Goal: Task Accomplishment & Management: Complete application form

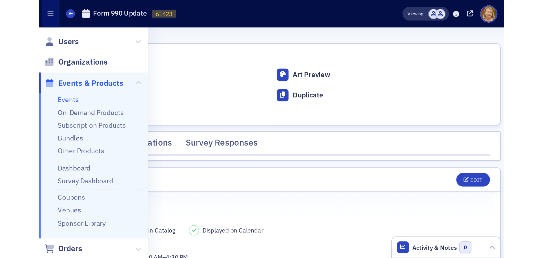
scroll to position [683, 0]
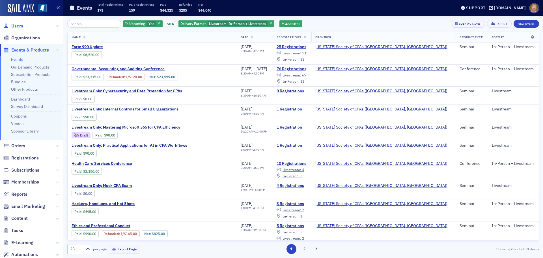
click at [20, 26] on span "Users" at bounding box center [17, 26] width 12 height 6
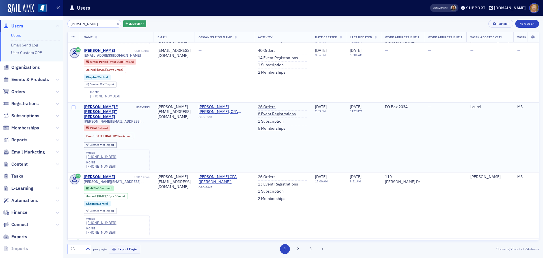
scroll to position [1066, 0]
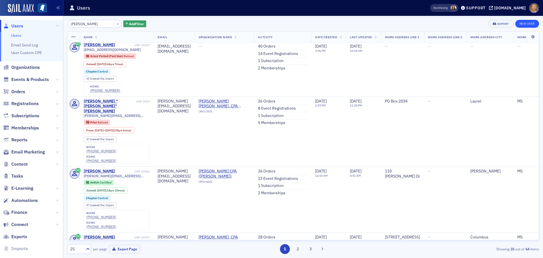
type input "harrison scott"
click at [522, 25] on link "New User" at bounding box center [528, 24] width 24 height 8
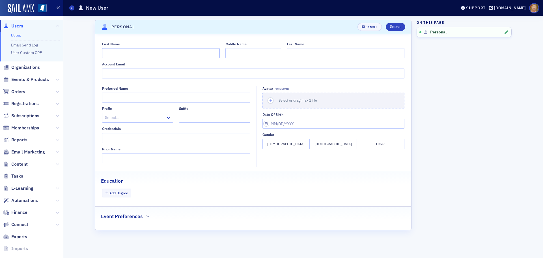
click at [181, 53] on input "First Name" at bounding box center [160, 53] width 117 height 10
type input "Harrison"
type input "Scott"
type input "hscott@saffairs.msstate.edu"
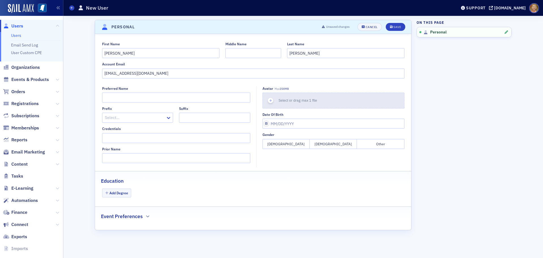
click at [271, 102] on icon "button" at bounding box center [270, 100] width 5 height 5
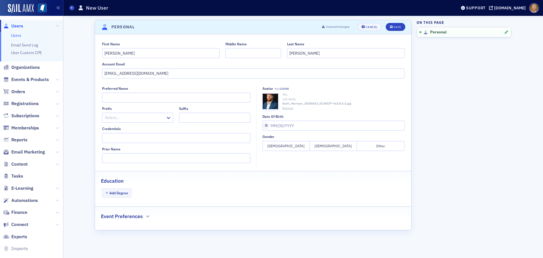
click at [330, 146] on button "Male" at bounding box center [333, 146] width 47 height 10
click at [394, 25] on div "Save" at bounding box center [398, 26] width 8 height 3
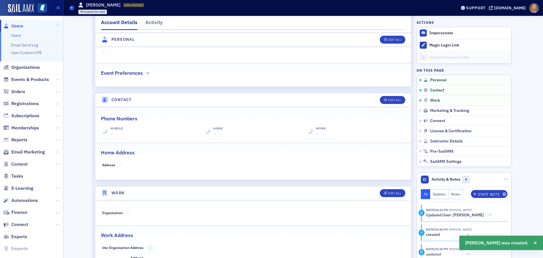
scroll to position [181, 0]
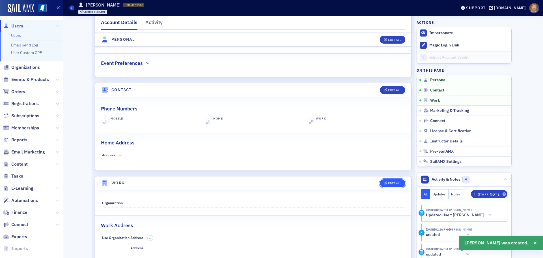
click at [386, 181] on button "Edit All" at bounding box center [392, 183] width 25 height 8
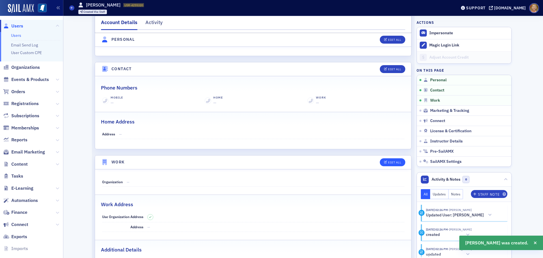
select select "US"
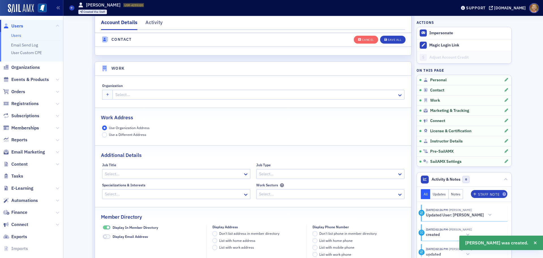
scroll to position [448, 0]
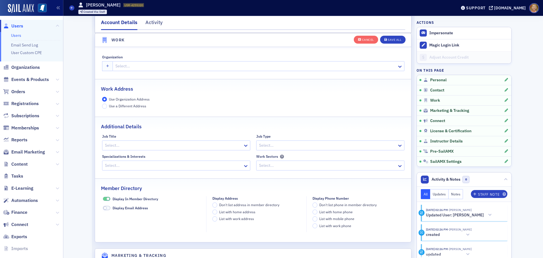
click at [132, 66] on div at bounding box center [256, 66] width 282 height 7
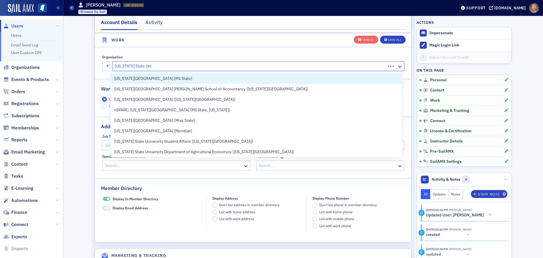
type input "Mississippi State Univ"
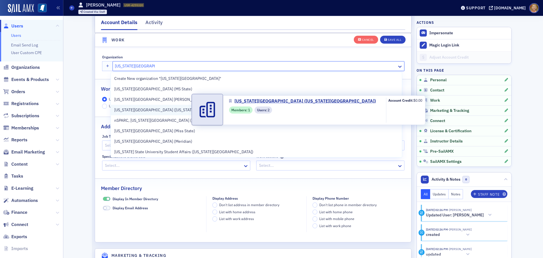
click at [155, 109] on span "Mississippi State University (Mississippi State)" at bounding box center [174, 110] width 121 height 6
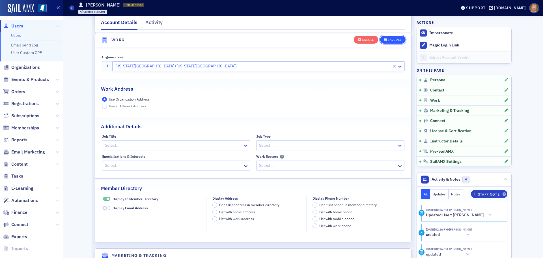
click at [397, 38] on div "Save All" at bounding box center [395, 39] width 14 height 3
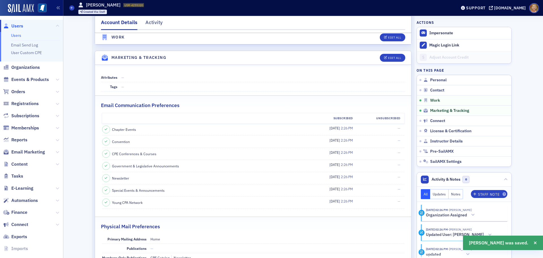
scroll to position [561, 0]
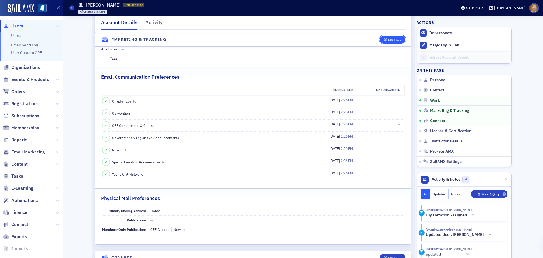
click at [388, 38] on div "Edit All" at bounding box center [394, 39] width 13 height 3
select select "US"
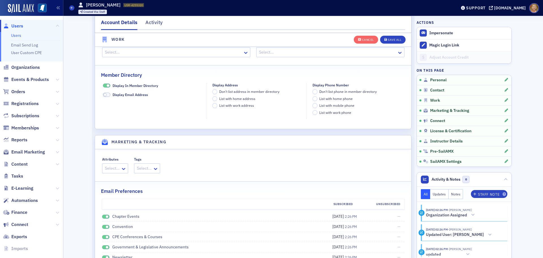
scroll to position [664, 0]
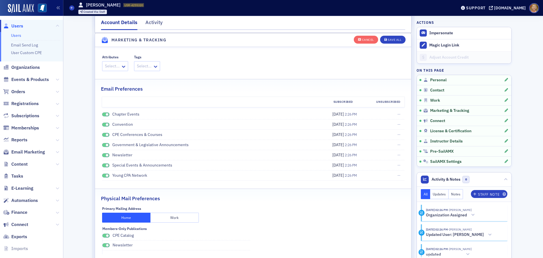
click at [102, 113] on span at bounding box center [105, 114] width 7 height 4
click at [103, 125] on span at bounding box center [105, 125] width 7 height 4
click at [102, 134] on span at bounding box center [105, 135] width 7 height 4
click at [103, 144] on span at bounding box center [105, 145] width 7 height 4
click at [102, 155] on span at bounding box center [105, 155] width 7 height 4
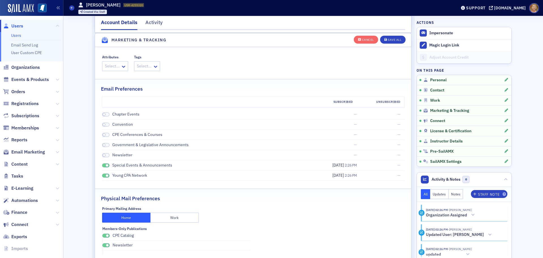
click at [103, 166] on span at bounding box center [105, 165] width 7 height 4
click at [102, 175] on span at bounding box center [105, 175] width 7 height 4
click at [395, 37] on button "Save All" at bounding box center [392, 39] width 25 height 8
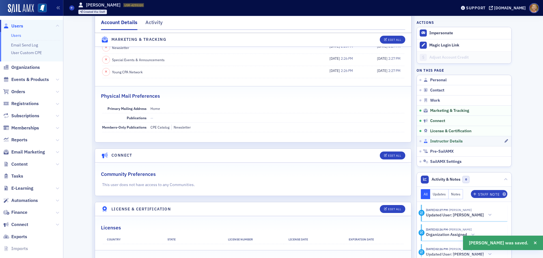
click at [437, 141] on span "Instructor Details" at bounding box center [446, 141] width 33 height 5
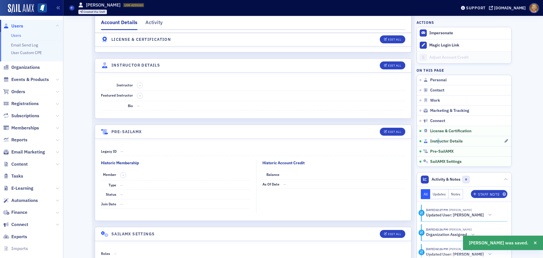
scroll to position [956, 0]
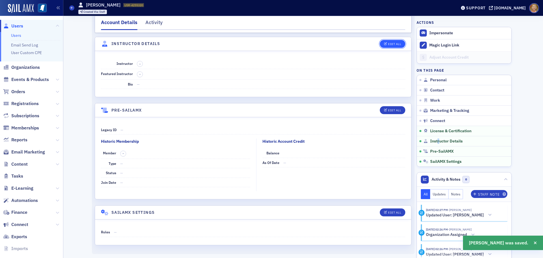
click at [396, 43] on div "Edit All" at bounding box center [394, 43] width 13 height 3
select select "US"
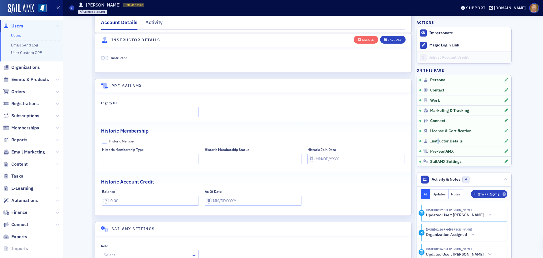
scroll to position [1084, 0]
click at [104, 57] on span at bounding box center [104, 57] width 7 height 4
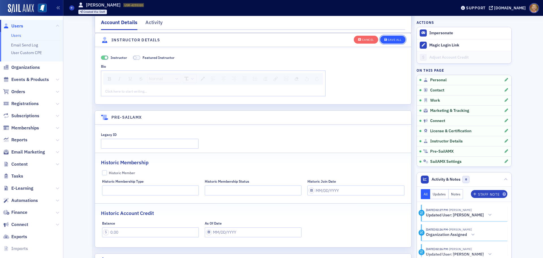
click at [390, 40] on div "Save All" at bounding box center [395, 39] width 14 height 3
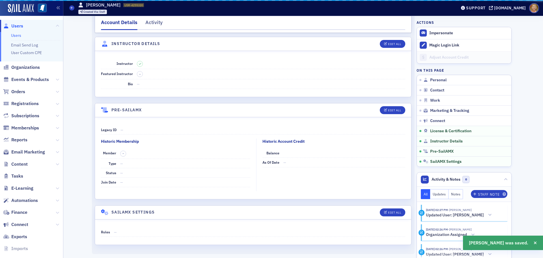
scroll to position [956, 0]
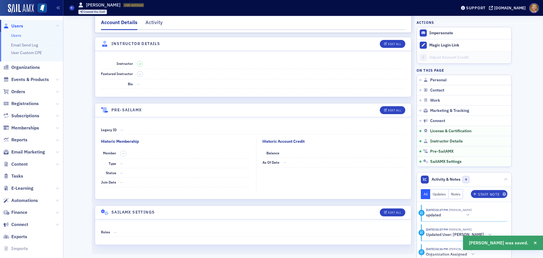
click at [20, 26] on span "Users" at bounding box center [17, 26] width 12 height 6
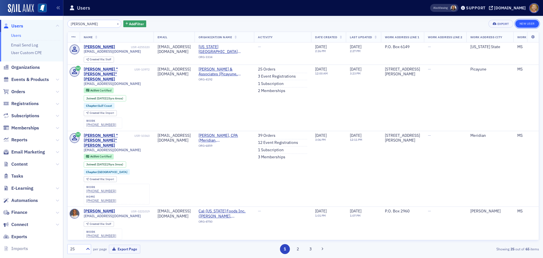
click at [531, 22] on link "New User" at bounding box center [528, 24] width 24 height 8
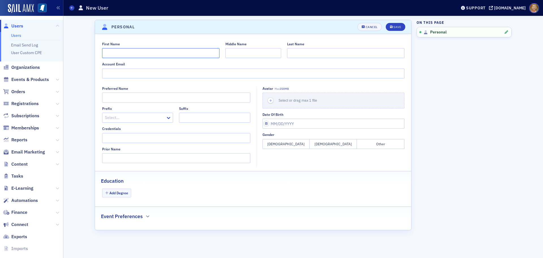
click at [112, 54] on input "First Name" at bounding box center [160, 53] width 117 height 10
type input "Teresa"
type input "Thompson"
click at [132, 75] on input "Account Email" at bounding box center [253, 73] width 303 height 10
paste input "Teresa.Thompson@westvalley.edu>"
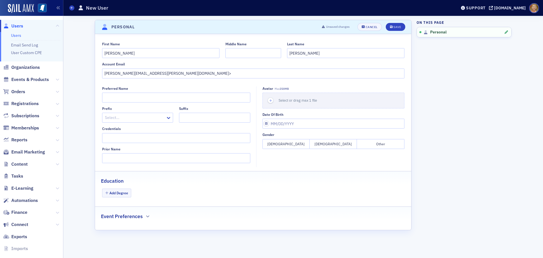
click at [285, 143] on button "Female" at bounding box center [286, 144] width 47 height 10
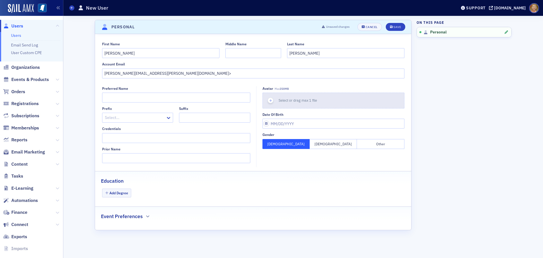
click at [272, 100] on icon "button" at bounding box center [270, 100] width 5 height 5
click at [271, 100] on use "button" at bounding box center [270, 100] width 3 height 3
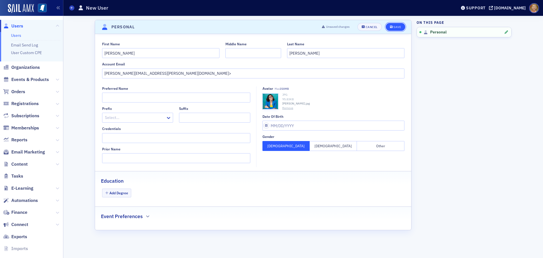
click at [400, 26] on div "Save" at bounding box center [398, 26] width 8 height 3
click at [175, 75] on input "Teresa.Thompson@westvalley.edu>" at bounding box center [253, 73] width 303 height 10
type input "Teresa.Thompson@westvalley.edu"
click at [396, 25] on div "Save" at bounding box center [398, 26] width 8 height 3
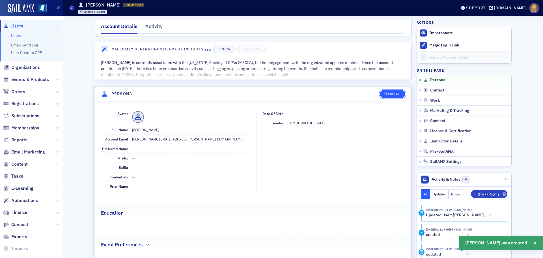
click at [385, 92] on button "Edit All" at bounding box center [392, 94] width 25 height 8
select select "US"
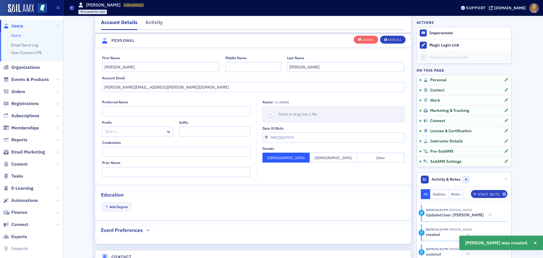
scroll to position [66, 0]
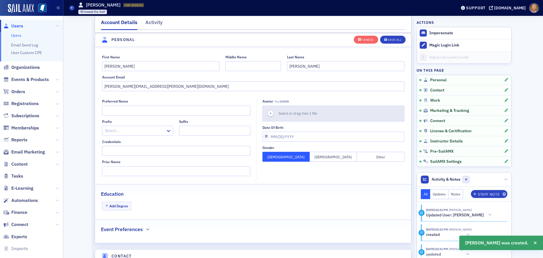
click at [269, 113] on icon "button" at bounding box center [270, 113] width 5 height 5
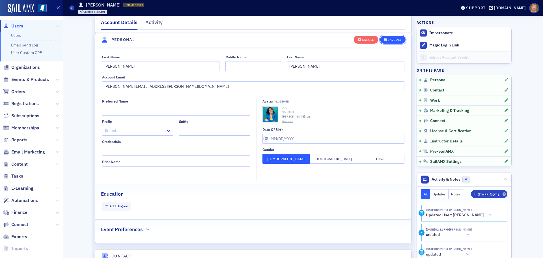
click at [396, 39] on div "Save All" at bounding box center [395, 39] width 14 height 3
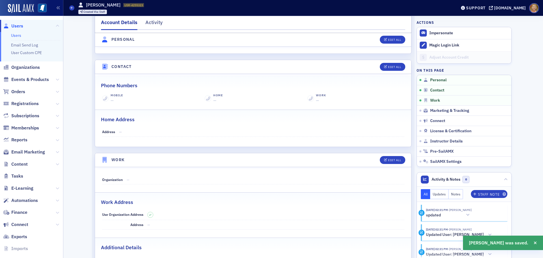
scroll to position [207, 0]
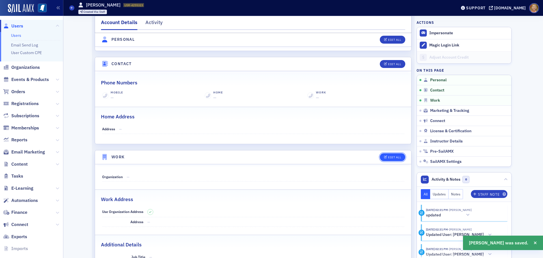
click at [388, 157] on div "Edit All" at bounding box center [394, 157] width 13 height 3
select select "US"
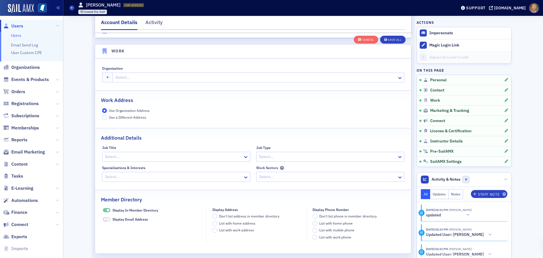
scroll to position [448, 0]
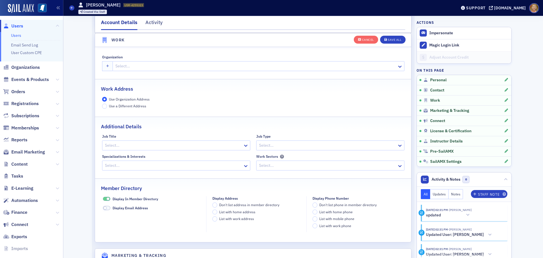
click at [120, 68] on div at bounding box center [256, 66] width 282 height 7
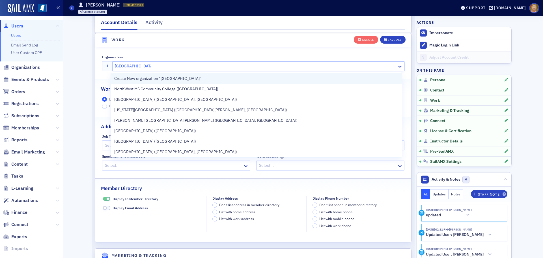
click at [125, 78] on span "Create New organization "West Valley College"" at bounding box center [157, 79] width 87 height 6
type input "West Valley College"
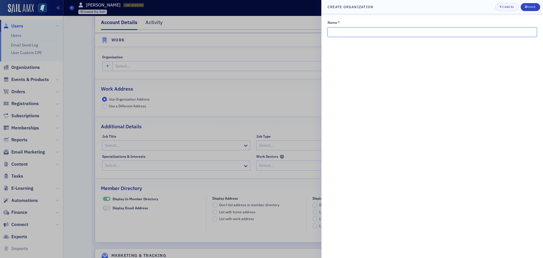
click at [352, 31] on input "Name *" at bounding box center [433, 32] width 210 height 10
type input "West Valley College"
click at [529, 7] on div "Save" at bounding box center [532, 6] width 8 height 3
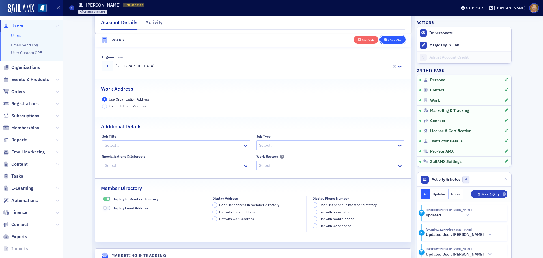
click at [398, 40] on div "Save All" at bounding box center [395, 39] width 14 height 3
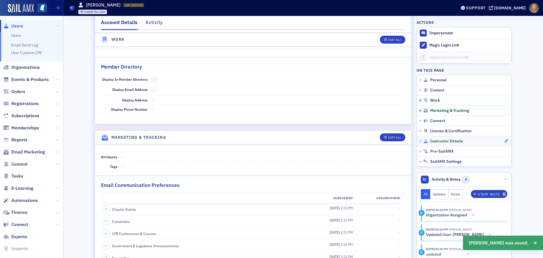
click at [437, 140] on span "Instructor Details" at bounding box center [446, 141] width 33 height 5
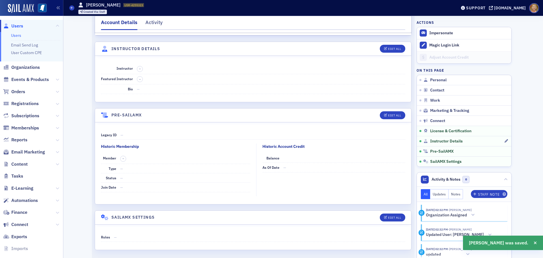
scroll to position [951, 0]
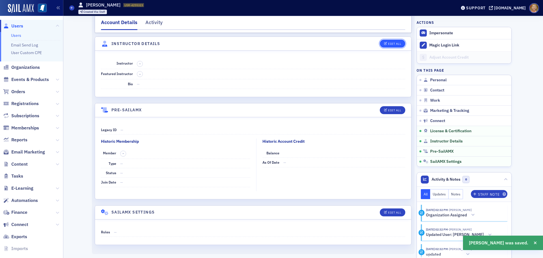
click at [395, 43] on div "Edit All" at bounding box center [394, 43] width 13 height 3
select select "US"
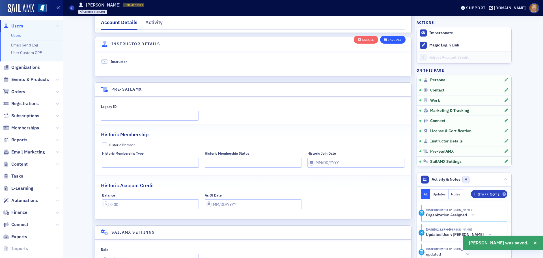
scroll to position [1084, 0]
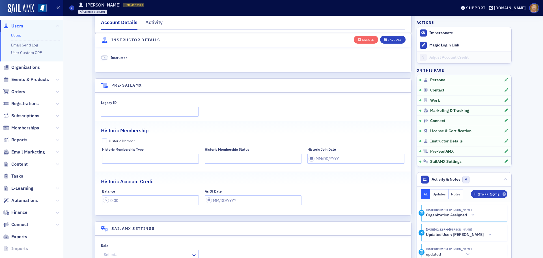
click at [105, 57] on span at bounding box center [104, 57] width 7 height 4
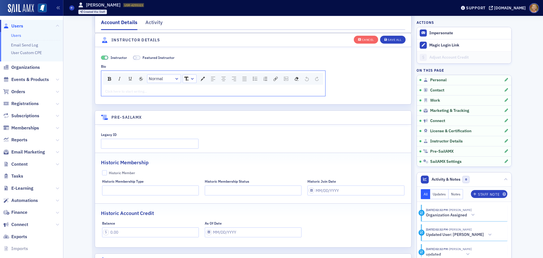
click at [110, 90] on div "rdw-editor" at bounding box center [214, 91] width 216 height 5
click at [106, 90] on div "rdw-editor" at bounding box center [214, 91] width 216 height 5
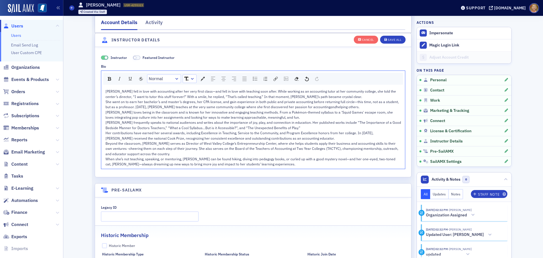
click at [342, 97] on div "Teresa Thompson fell in love with accounting after her very first class—and fel…" at bounding box center [254, 94] width 296 height 10
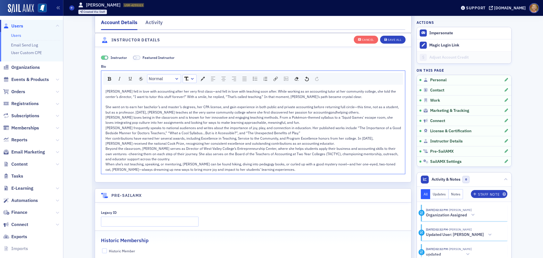
click at [340, 111] on div "She went on to earn her bachelor’s and master’s degrees, her CPA license, and g…" at bounding box center [254, 109] width 296 height 10
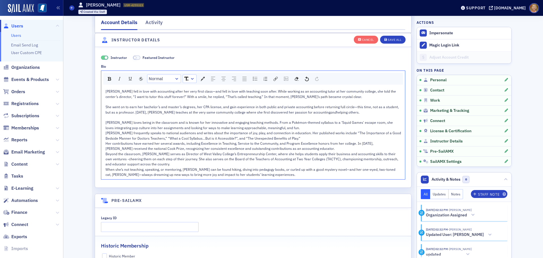
click at [277, 127] on div "Teresa loves being in the classroom and is known for her innovative and engagin…" at bounding box center [254, 125] width 296 height 10
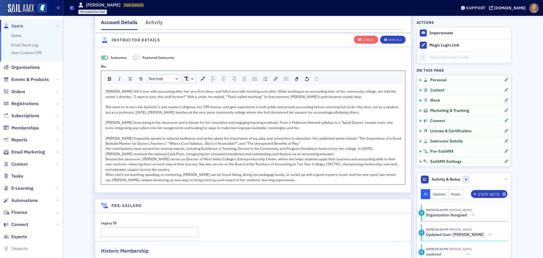
click at [286, 145] on div "Teresa frequently speaks to national audiences and writes about the importance …" at bounding box center [254, 141] width 296 height 10
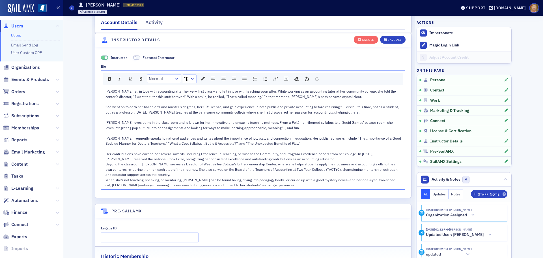
click at [288, 158] on div "Her contributions have earned her several awards, including Excellence in Teach…" at bounding box center [254, 156] width 296 height 10
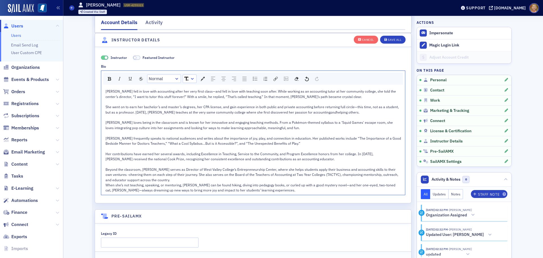
click at [156, 181] on div "Beyond the classroom, Teresa serves as Director of West Valley College’s Entrep…" at bounding box center [254, 175] width 296 height 16
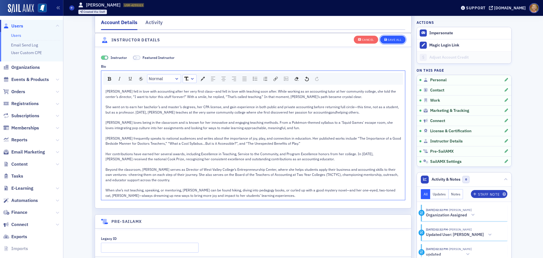
click at [394, 39] on div "Save All" at bounding box center [395, 39] width 14 height 3
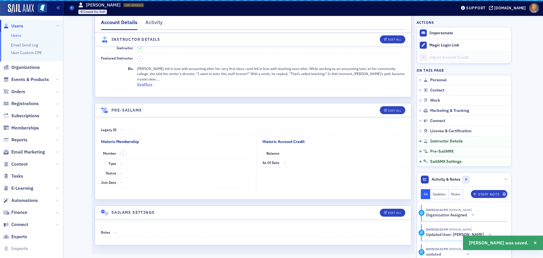
scroll to position [966, 0]
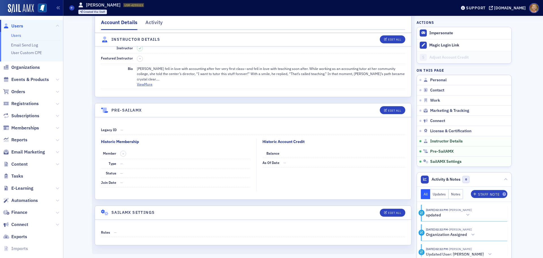
click at [17, 26] on span "Users" at bounding box center [17, 26] width 12 height 6
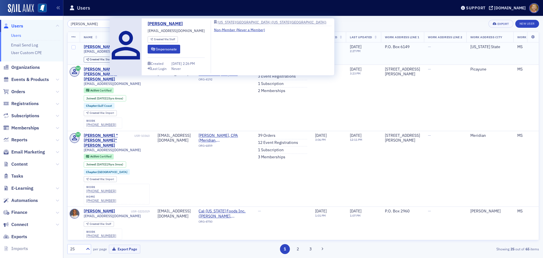
click at [106, 47] on div "Harrison Scott" at bounding box center [99, 46] width 31 height 5
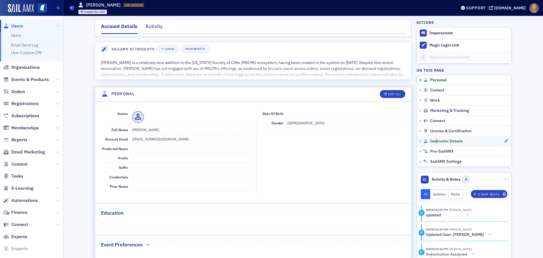
click at [435, 143] on span "Instructor Details" at bounding box center [446, 141] width 33 height 5
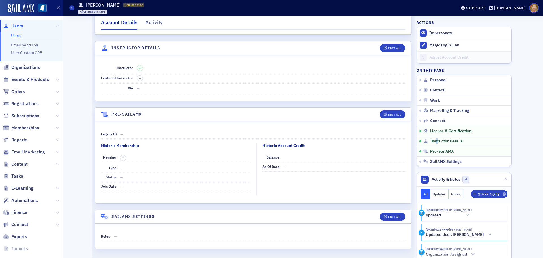
scroll to position [956, 0]
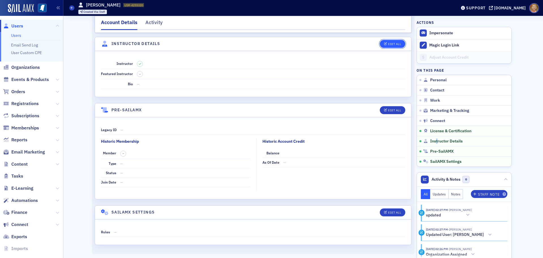
click at [393, 44] on div "Edit All" at bounding box center [394, 43] width 13 height 3
select select "US"
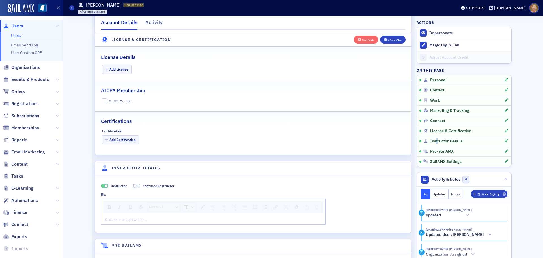
scroll to position [1084, 0]
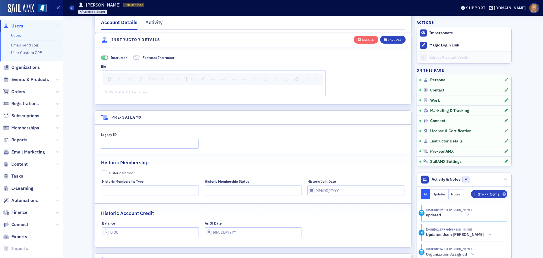
click at [125, 87] on div "Click here to start writing…" at bounding box center [213, 91] width 224 height 9
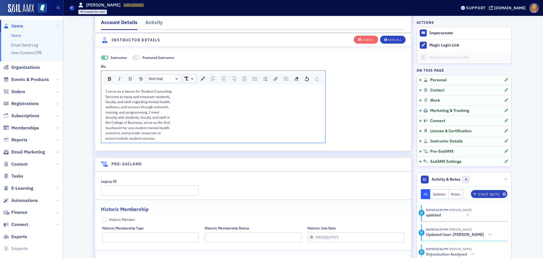
click at [106, 97] on span "Services to equip and empower students," at bounding box center [138, 96] width 65 height 5
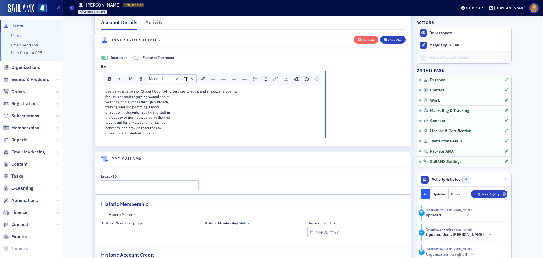
click at [106, 101] on span "wellness, and success through outreach," at bounding box center [137, 101] width 63 height 5
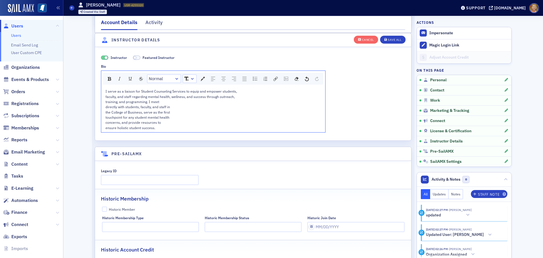
click at [106, 106] on span "directly with students, faculty, and staff in" at bounding box center [138, 106] width 65 height 5
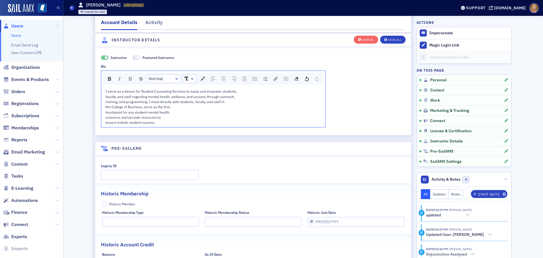
click at [106, 111] on span "touchpoint for any student mental health" at bounding box center [138, 112] width 64 height 5
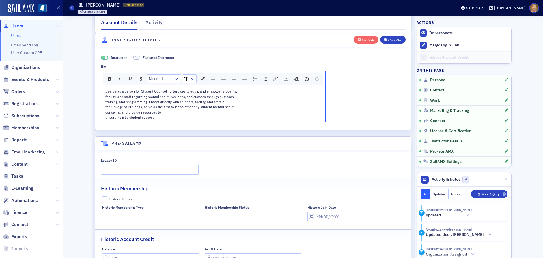
click at [106, 117] on span "ensure holistic student success." at bounding box center [131, 117] width 50 height 5
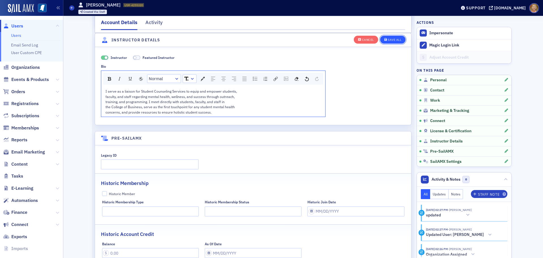
click at [391, 38] on div "Save All" at bounding box center [395, 39] width 14 height 3
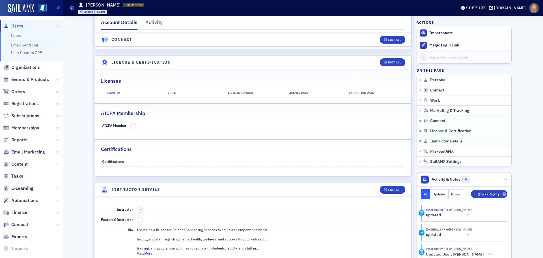
scroll to position [810, 0]
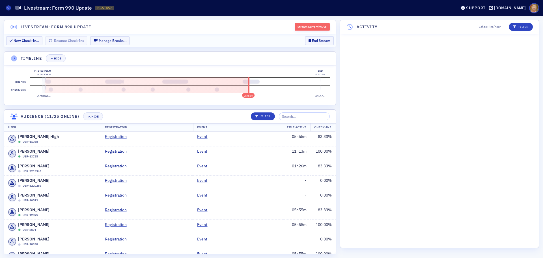
scroll to position [725, 0]
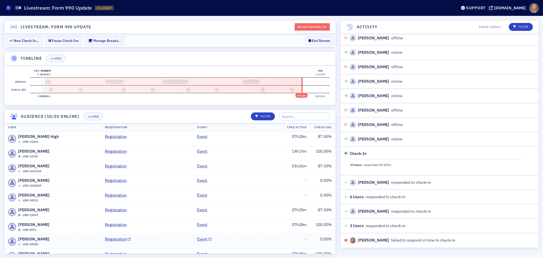
scroll to position [1145, 0]
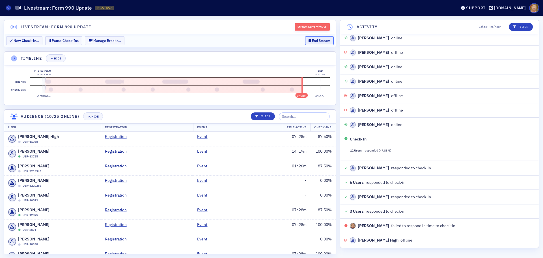
click at [317, 41] on button "End Stream" at bounding box center [319, 40] width 29 height 9
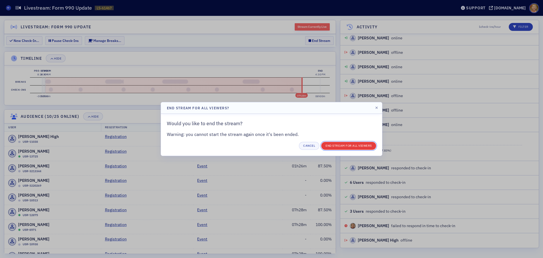
click at [332, 144] on button "End Stream for all Viewers" at bounding box center [349, 146] width 55 height 8
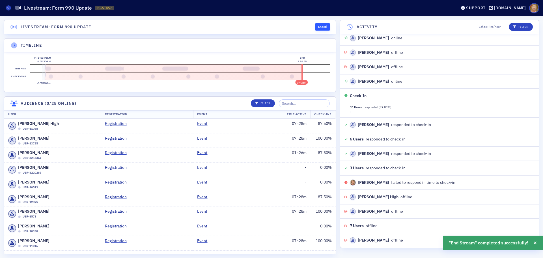
scroll to position [1202, 0]
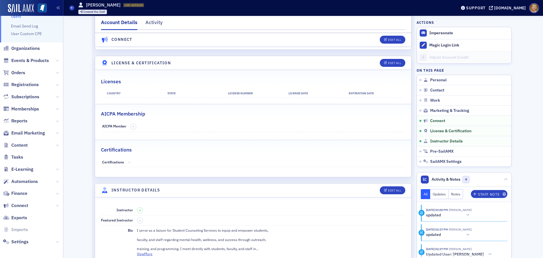
scroll to position [21, 0]
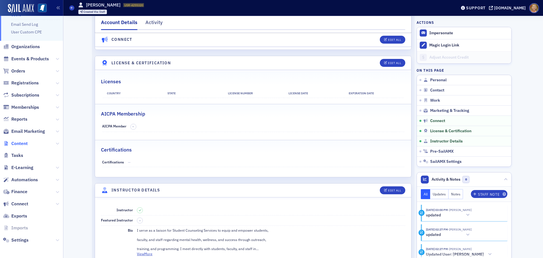
click at [22, 143] on span "Content" at bounding box center [19, 143] width 16 height 6
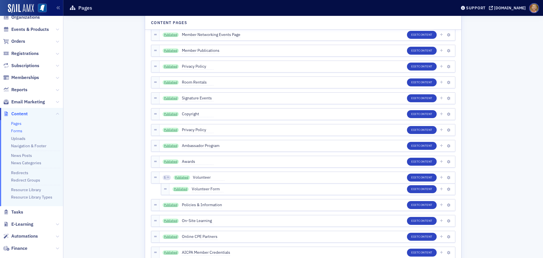
click at [19, 131] on link "Forms" at bounding box center [16, 130] width 11 height 5
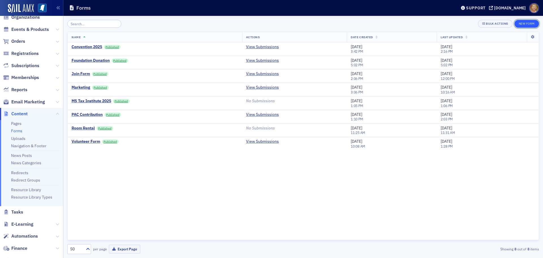
click at [523, 23] on button "New Form" at bounding box center [527, 24] width 25 height 8
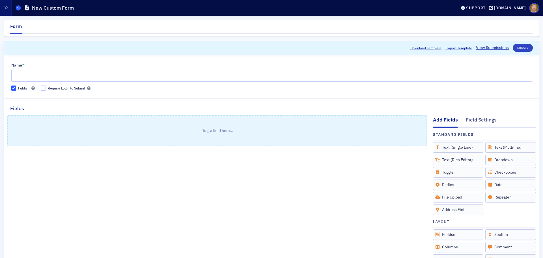
click at [20, 8] on icon at bounding box center [18, 8] width 2 height 3
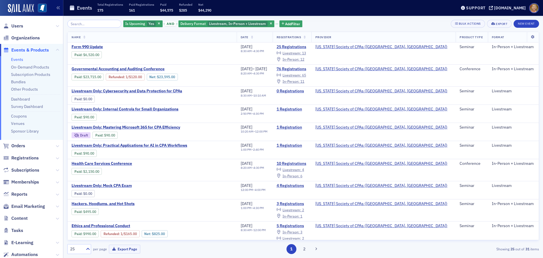
click at [27, 51] on span "Events & Products" at bounding box center [30, 50] width 38 height 6
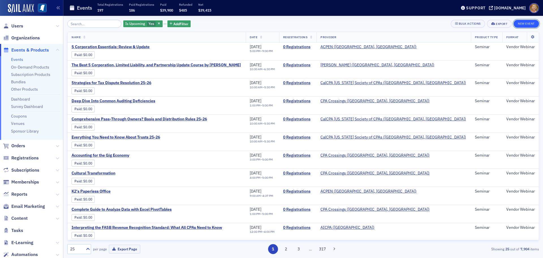
click at [527, 25] on button "New Event" at bounding box center [526, 24] width 25 height 8
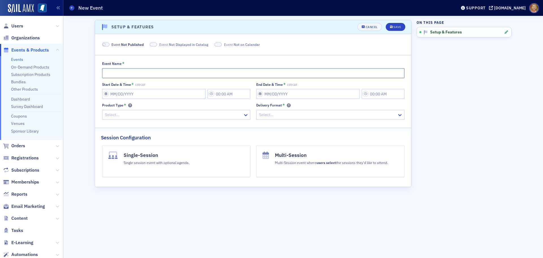
click at [142, 72] on input "Event Name *" at bounding box center [253, 73] width 303 height 10
type input "Test for Surveys"
click at [139, 90] on input "Start Date & Time * CST/CDT" at bounding box center [154, 94] width 104 height 10
select select "7"
select select "2025"
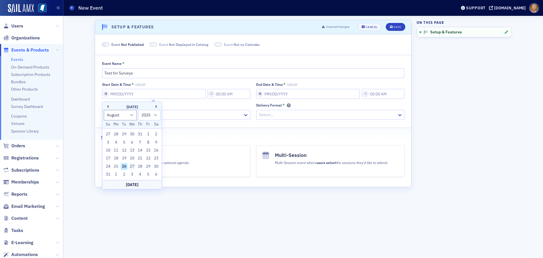
click at [132, 164] on div "27" at bounding box center [132, 166] width 7 height 7
type input "08/27/2025"
type input "4:00 PM"
type input "08/27/2025"
type input "5:00 PM"
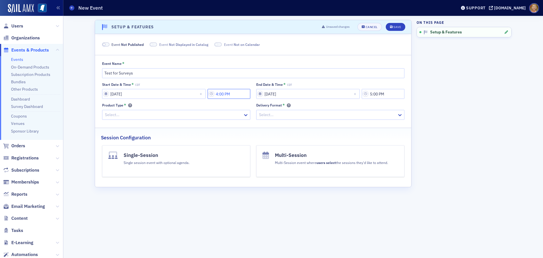
click at [228, 93] on input "4:00 PM" at bounding box center [229, 94] width 43 height 10
click at [263, 96] on div at bounding box center [260, 93] width 11 height 7
click at [259, 171] on span "10" at bounding box center [258, 172] width 5 height 6
click at [305, 93] on button "AM" at bounding box center [304, 94] width 11 height 10
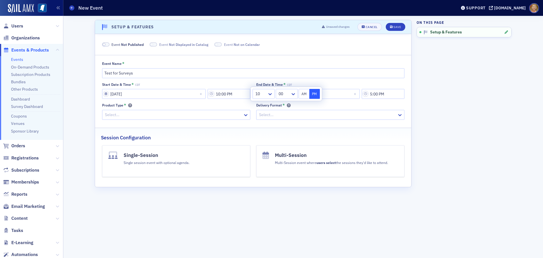
type input "10:00 AM"
click at [305, 102] on div "Start Date & Time * CDT 08/27/2025 10:00 AM End Date & Time * CDT 08/27/2025 5:…" at bounding box center [253, 101] width 303 height 38
select select "7"
select select "2025"
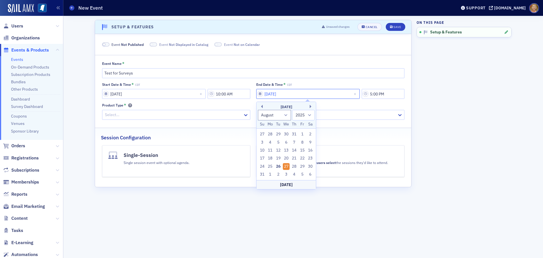
click at [288, 93] on input "08/27/2025" at bounding box center [308, 94] width 104 height 10
click at [376, 94] on input "5:00 PM" at bounding box center [383, 94] width 43 height 10
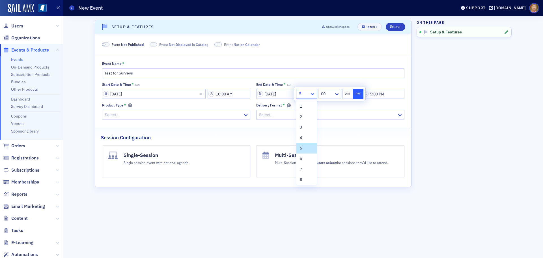
click at [312, 93] on icon at bounding box center [313, 94] width 6 height 6
click at [307, 166] on div "11" at bounding box center [307, 168] width 14 height 6
click at [347, 93] on button "AM" at bounding box center [347, 94] width 11 height 10
type input "11:00 AM"
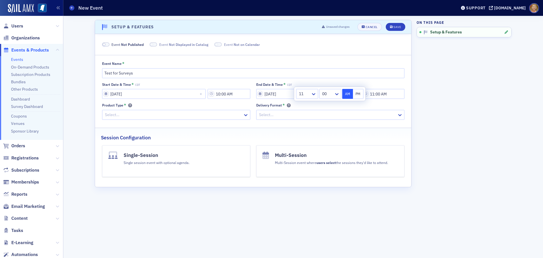
click at [325, 115] on div at bounding box center [328, 114] width 138 height 7
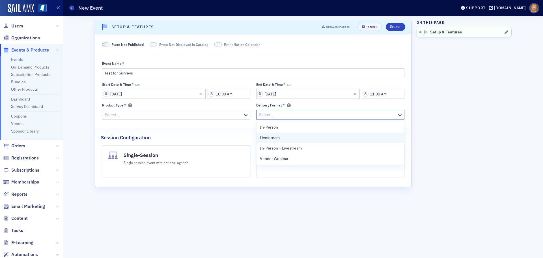
click at [297, 137] on div "Livestream" at bounding box center [330, 138] width 141 height 6
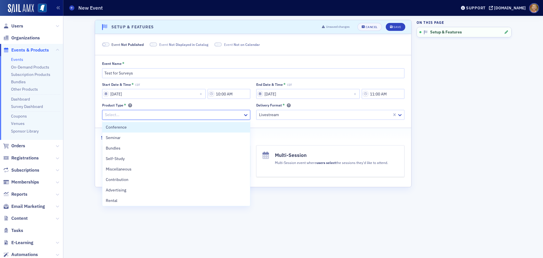
click at [236, 117] on div at bounding box center [173, 114] width 138 height 7
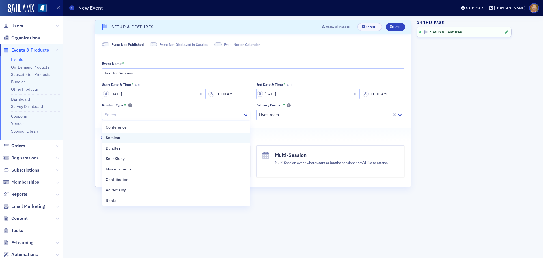
click at [136, 137] on div "Seminar" at bounding box center [176, 138] width 141 height 6
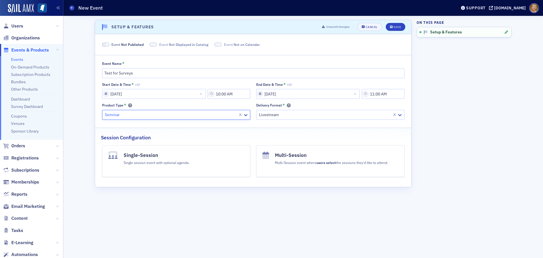
click at [146, 154] on h4 "Single-Session" at bounding box center [157, 154] width 66 height 7
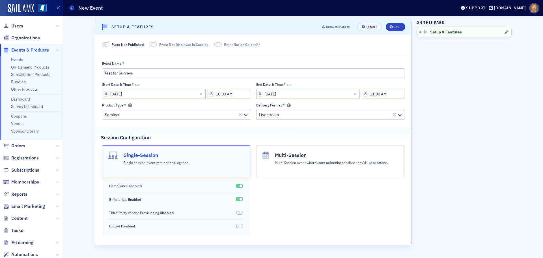
click at [148, 154] on h4 "Single-Session" at bounding box center [157, 154] width 66 height 7
click at [400, 28] on div "Save" at bounding box center [398, 26] width 8 height 3
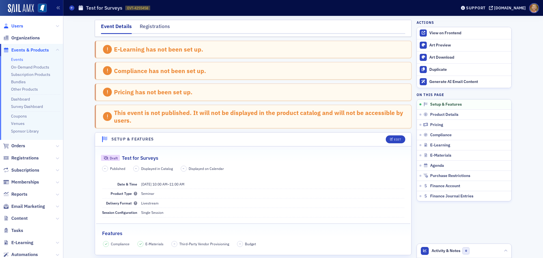
click at [14, 26] on span "Users" at bounding box center [17, 26] width 12 height 6
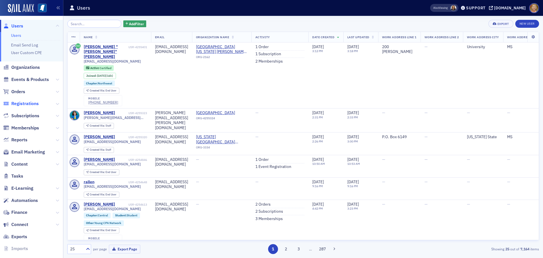
click at [22, 102] on span "Registrations" at bounding box center [24, 103] width 27 height 6
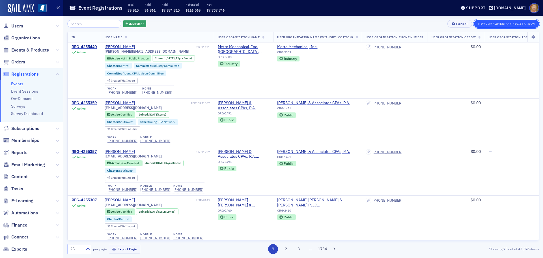
click at [481, 22] on button "New Complimentary Registration" at bounding box center [506, 24] width 65 height 8
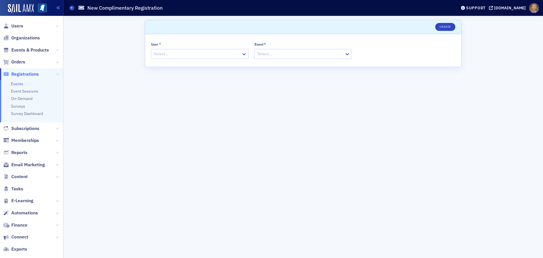
click at [157, 53] on div at bounding box center [196, 53] width 87 height 7
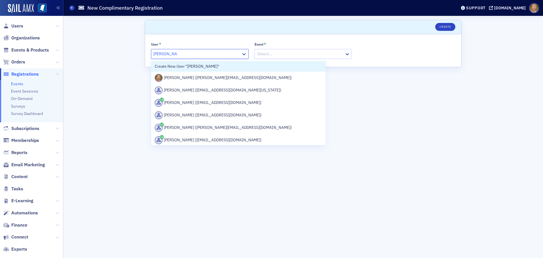
type input "Ellen Vaughn"
click at [263, 55] on div at bounding box center [300, 53] width 87 height 7
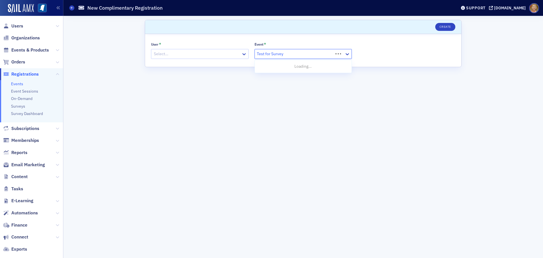
type input "Test for Surveys"
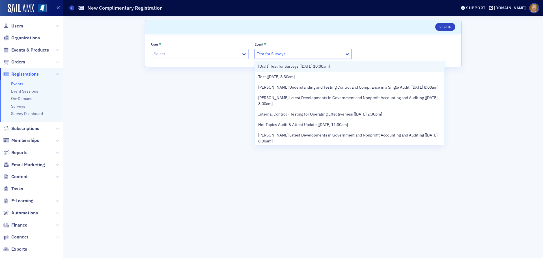
click at [274, 65] on span "[Draft] Test for Surveys [8/27/2025 10:00am]" at bounding box center [294, 66] width 72 height 6
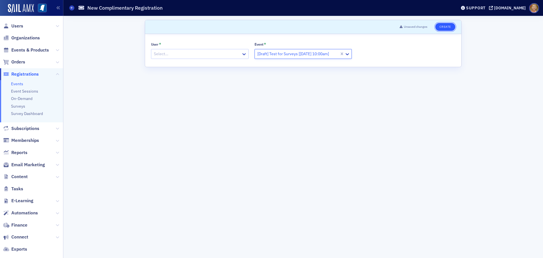
click at [447, 27] on button "Create" at bounding box center [446, 27] width 20 height 8
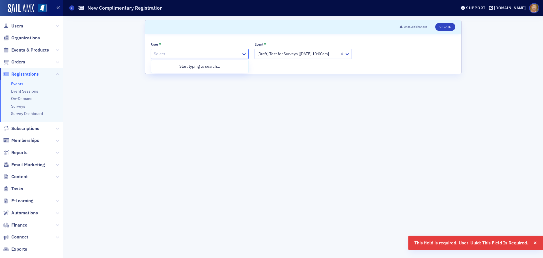
click at [213, 52] on div at bounding box center [196, 53] width 87 height 7
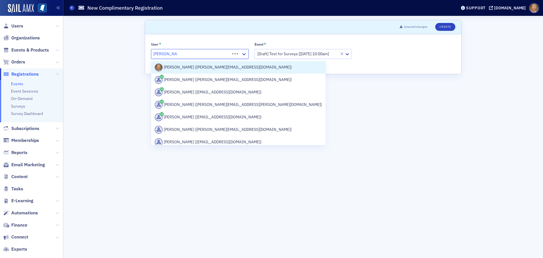
type input "Ellen Vaughn"
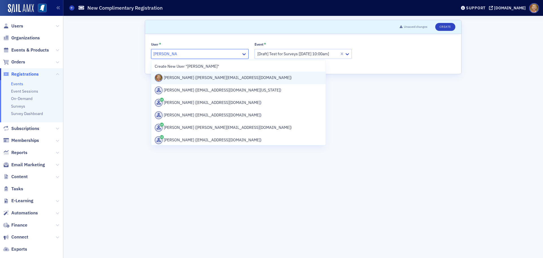
click at [213, 77] on div "Ellen Vaughn (evaughn@ms-cpa.org)" at bounding box center [239, 78] width 168 height 8
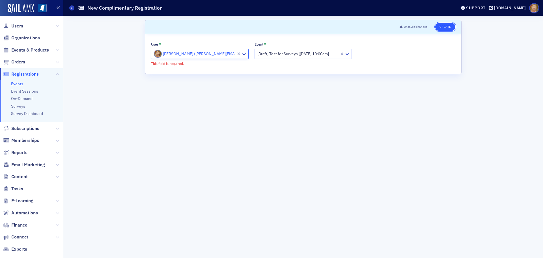
click at [442, 27] on button "Create" at bounding box center [446, 27] width 20 height 8
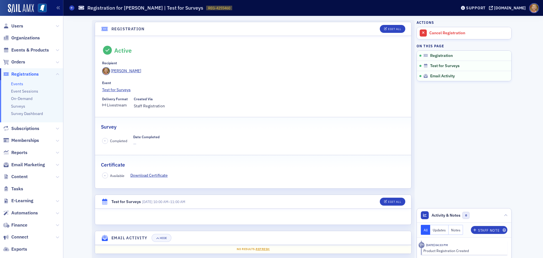
click at [32, 73] on span "Registrations" at bounding box center [24, 74] width 27 height 6
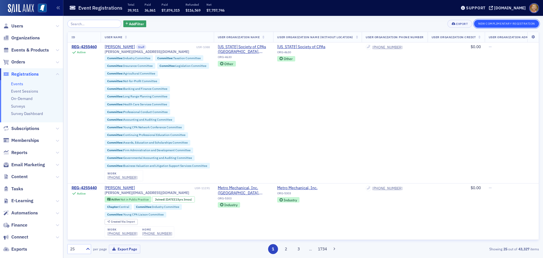
click at [486, 24] on button "New Complimentary Registration" at bounding box center [506, 24] width 65 height 8
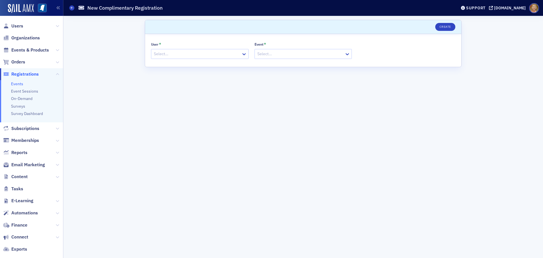
click at [179, 57] on div at bounding box center [196, 53] width 87 height 7
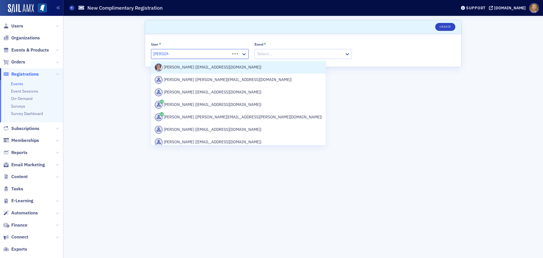
type input "Lydia Carl"
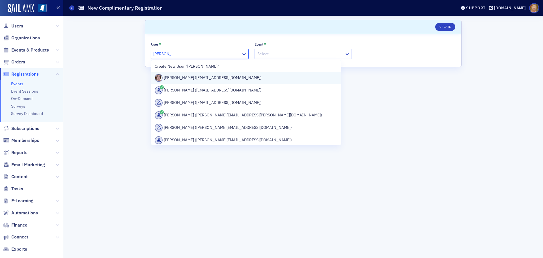
click at [184, 76] on div "Lydia Carlisle (lcarlisle@ms-cpa.org)" at bounding box center [246, 78] width 183 height 8
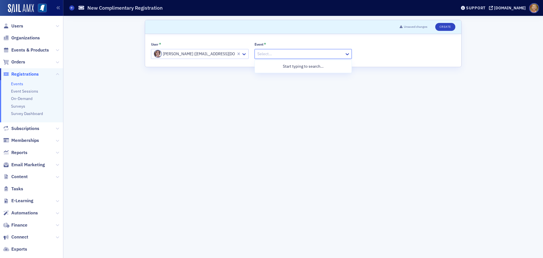
click at [260, 55] on div at bounding box center [300, 53] width 87 height 7
type input "Test for Surveys"
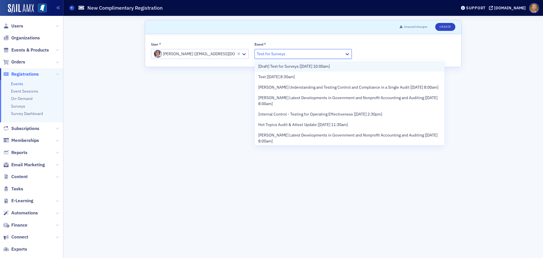
click at [268, 62] on div "[Draft] Test for Surveys [8/27/2025 10:00am]" at bounding box center [350, 66] width 190 height 10
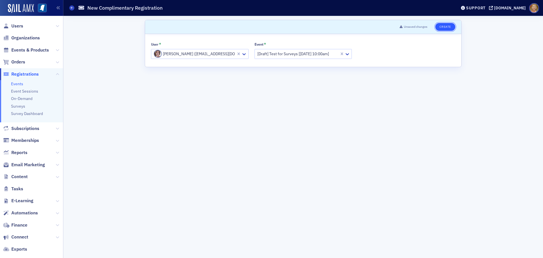
click at [450, 28] on button "Create" at bounding box center [446, 27] width 20 height 8
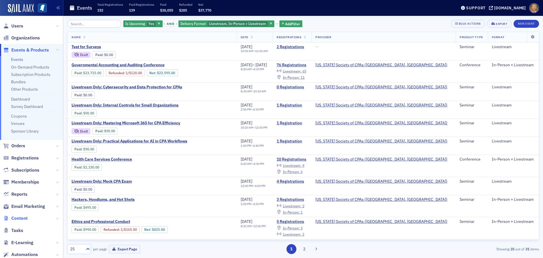
click at [25, 217] on span "Content" at bounding box center [19, 218] width 16 height 6
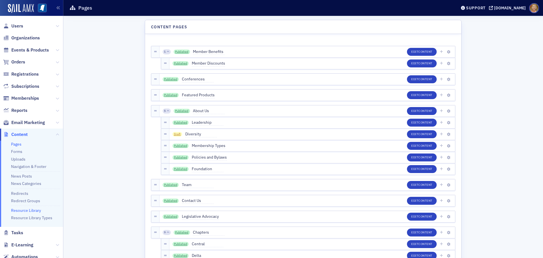
scroll to position [28, 0]
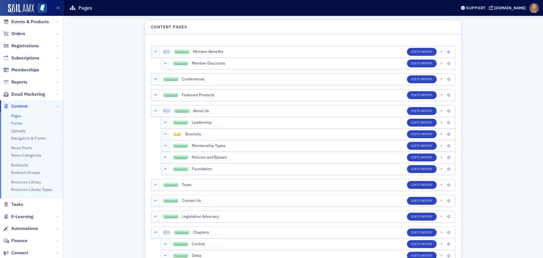
click at [21, 123] on link "Forms" at bounding box center [16, 123] width 11 height 5
